Goal: Submit feedback/report problem

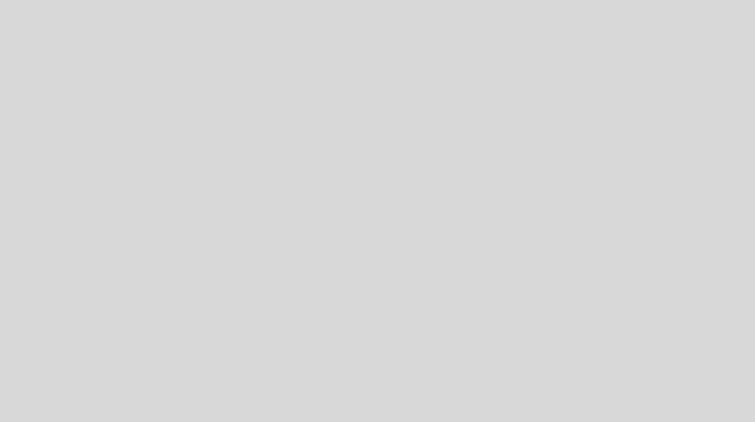
select select "es"
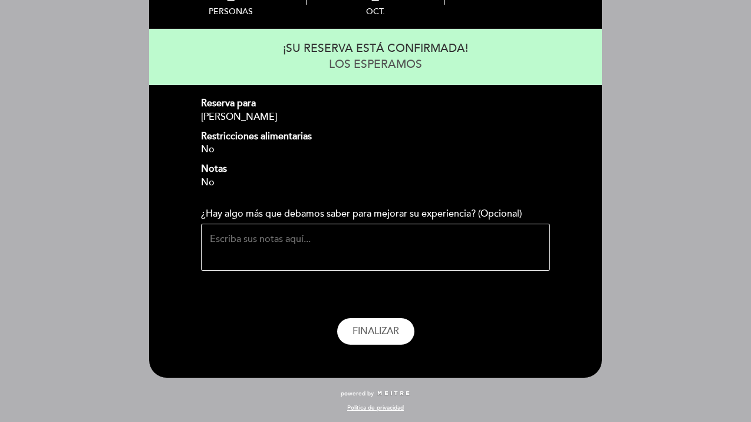
scroll to position [97, 0]
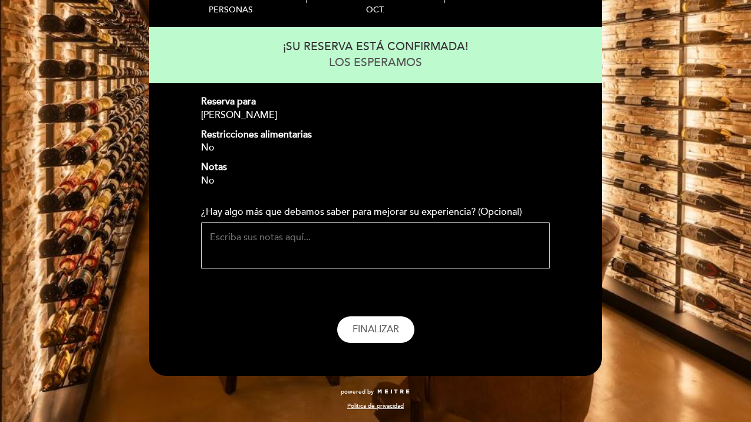
click at [353, 243] on textarea "¿Hay algo más que debamos saber para mejorar su experiencia? (Opcional)" at bounding box center [375, 245] width 349 height 47
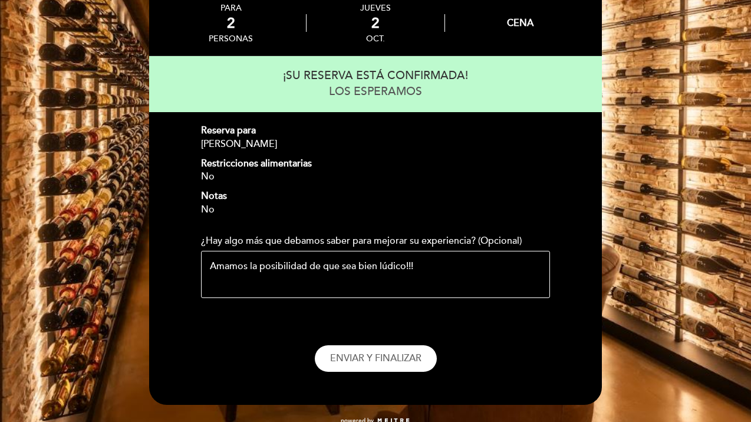
scroll to position [77, 0]
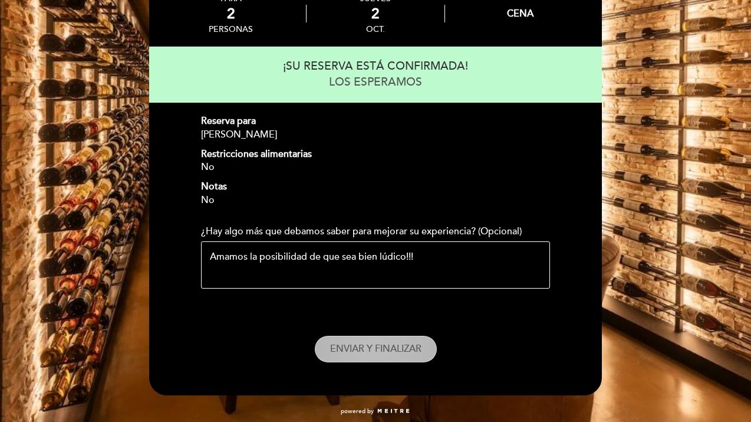
type textarea "Amamos la posibilidad de que sea bien lúdico!!!"
click at [360, 344] on span "ENVIAR Y FINALIZAR" at bounding box center [375, 349] width 91 height 12
click at [398, 346] on span "ENVIAR Y FINALIZAR" at bounding box center [375, 349] width 91 height 12
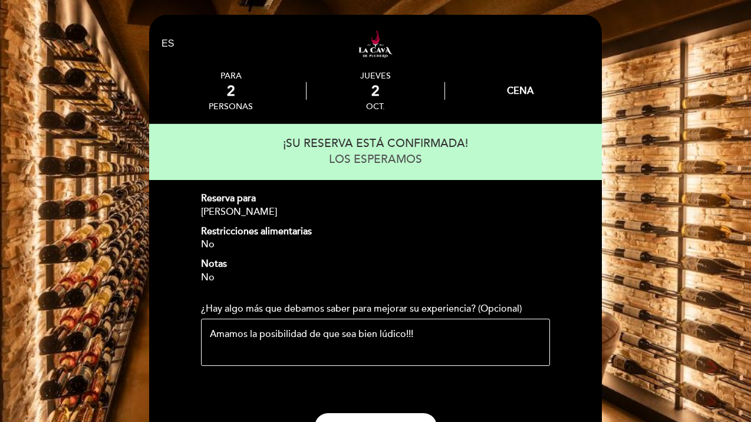
scroll to position [97, 0]
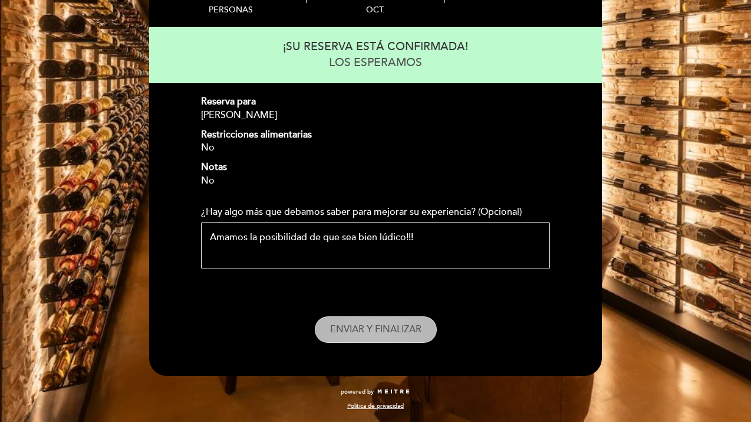
click at [386, 331] on span "ENVIAR Y FINALIZAR" at bounding box center [375, 329] width 91 height 12
click at [382, 334] on span "ENVIAR Y FINALIZAR" at bounding box center [375, 329] width 91 height 12
click at [382, 331] on span "ENVIAR Y FINALIZAR" at bounding box center [375, 329] width 91 height 12
click at [377, 329] on span "ENVIAR Y FINALIZAR" at bounding box center [375, 329] width 91 height 12
click at [381, 327] on span "ENVIAR Y FINALIZAR" at bounding box center [375, 329] width 91 height 12
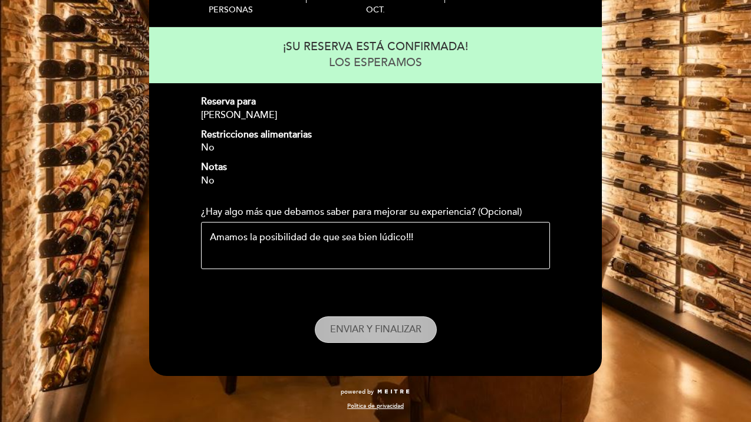
click at [362, 340] on button "ENVIAR Y FINALIZAR" at bounding box center [376, 329] width 122 height 27
